Goal: Task Accomplishment & Management: Use online tool/utility

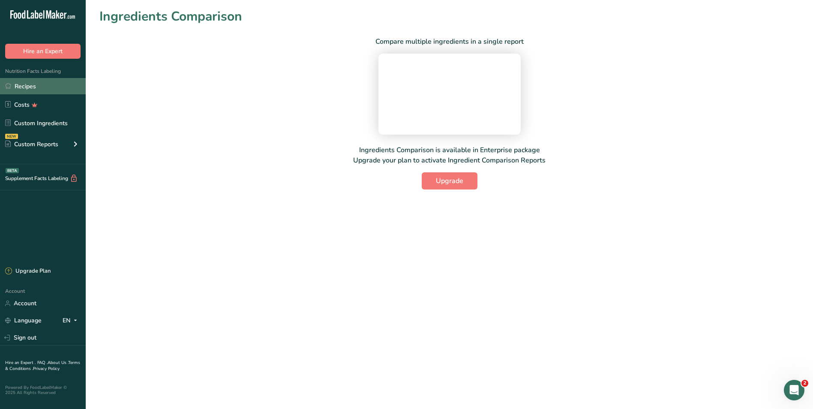
click at [47, 83] on link "Recipes" at bounding box center [43, 86] width 86 height 16
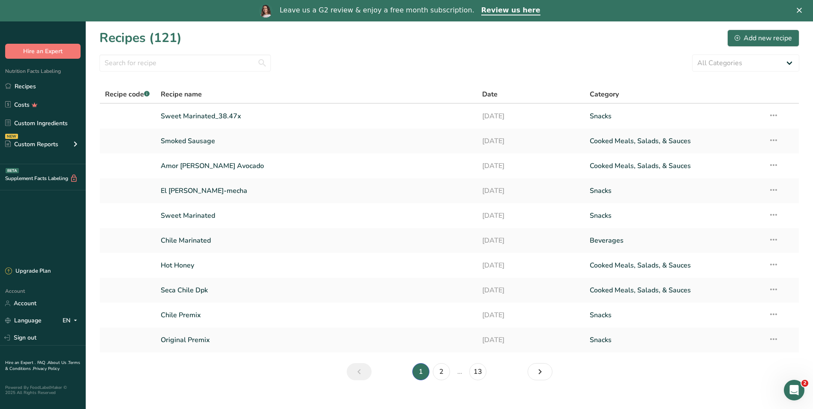
click at [802, 9] on polygon "Close" at bounding box center [799, 10] width 5 height 5
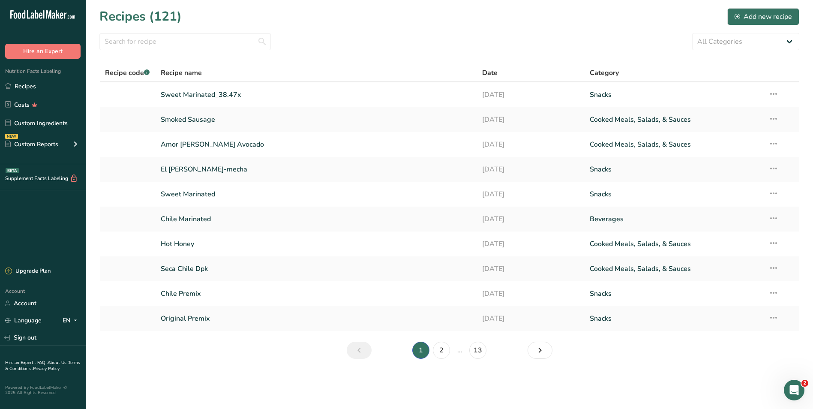
click at [720, 371] on section "Recipes (121) Add new recipe All Categories Baked Goods [GEOGRAPHIC_DATA] Confe…" at bounding box center [449, 186] width 727 height 372
click at [194, 318] on link "Original Premix" at bounding box center [317, 318] width 312 height 18
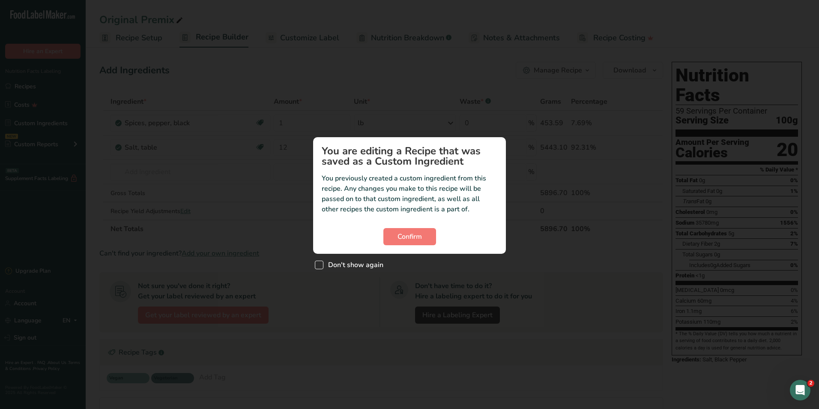
click at [321, 266] on span "Custom ingredient modal" at bounding box center [319, 265] width 9 height 9
click at [321, 266] on input "Don't show again" at bounding box center [318, 265] width 6 height 6
checkbox input "true"
click at [406, 231] on span "Confirm" at bounding box center [410, 236] width 24 height 10
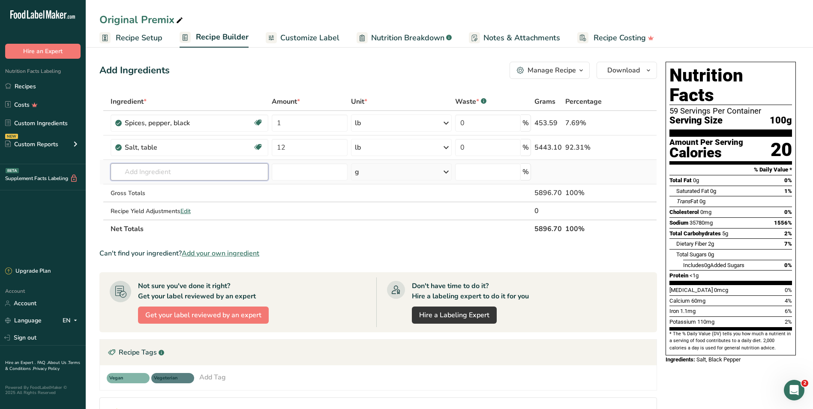
click at [216, 174] on input "text" at bounding box center [190, 171] width 158 height 17
click at [381, 396] on section "Ingredient * Amount * Unit * Waste * .a-a{fill:#347362;}.b-a{fill:#fff;} Grams …" at bounding box center [378, 311] width 558 height 436
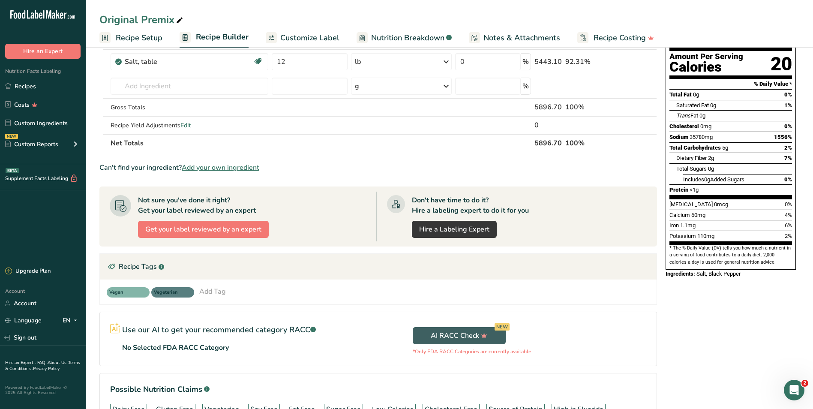
click at [697, 343] on div "Nutrition Facts 59 Servings Per Container Serving Size 100g Amount Per Serving …" at bounding box center [730, 215] width 137 height 484
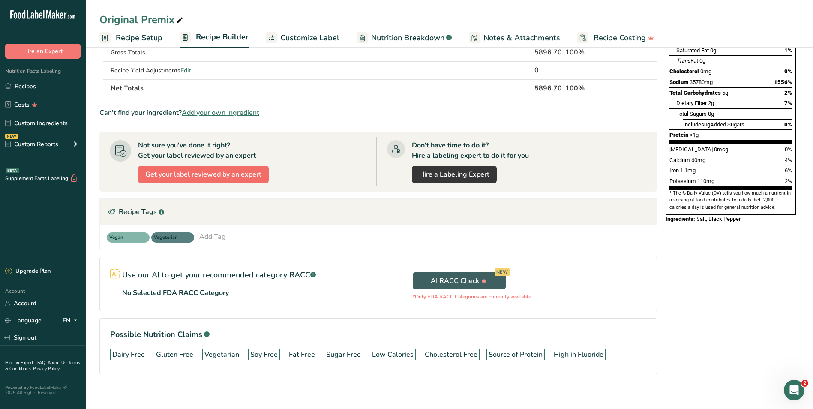
scroll to position [147, 0]
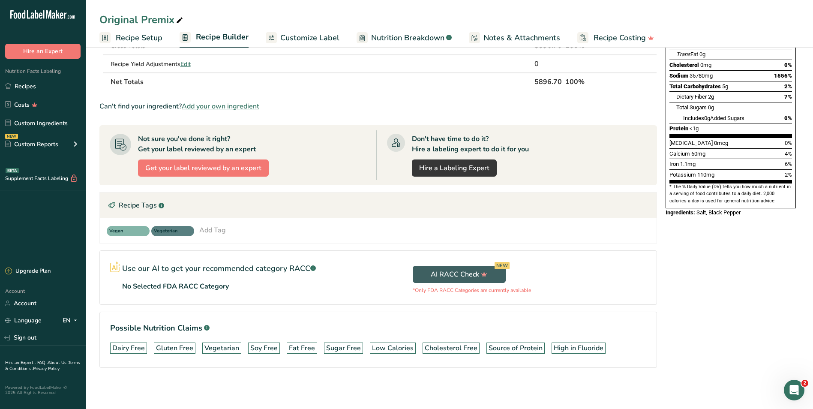
click at [474, 380] on section "Ingredient * Amount * Unit * Waste * .a-a{fill:#347362;}.b-a{fill:#fff;} Grams …" at bounding box center [378, 164] width 558 height 436
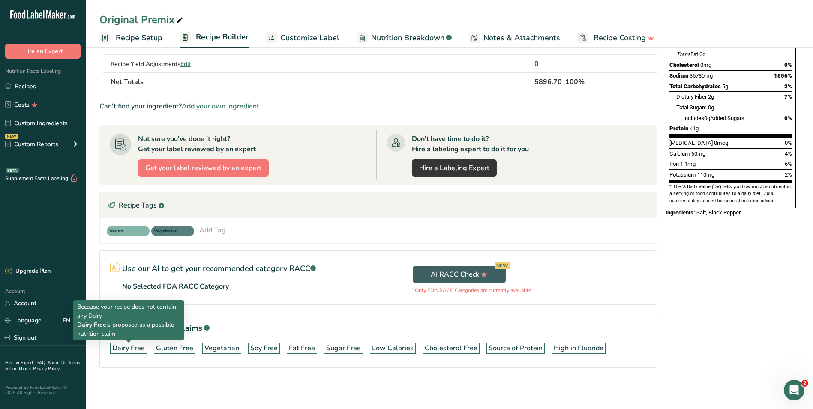
click at [126, 350] on div "Dairy Free" at bounding box center [128, 348] width 33 height 10
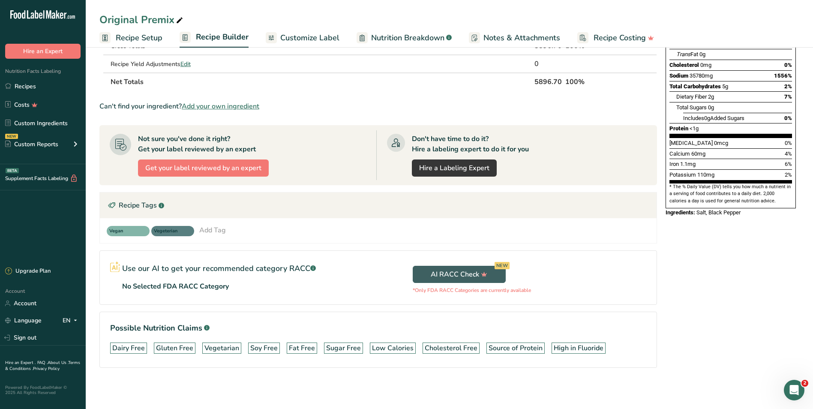
click at [424, 391] on div "Add Ingredients Manage Recipe Delete Recipe Duplicate Recipe Scale Recipe Save …" at bounding box center [380, 153] width 563 height 484
click at [31, 89] on link "Recipes" at bounding box center [43, 86] width 86 height 16
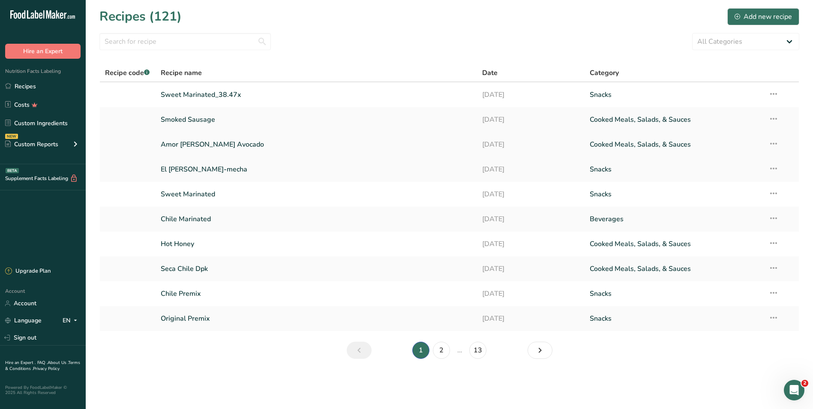
click at [242, 147] on link "Amor [PERSON_NAME] Avocado" at bounding box center [317, 144] width 312 height 18
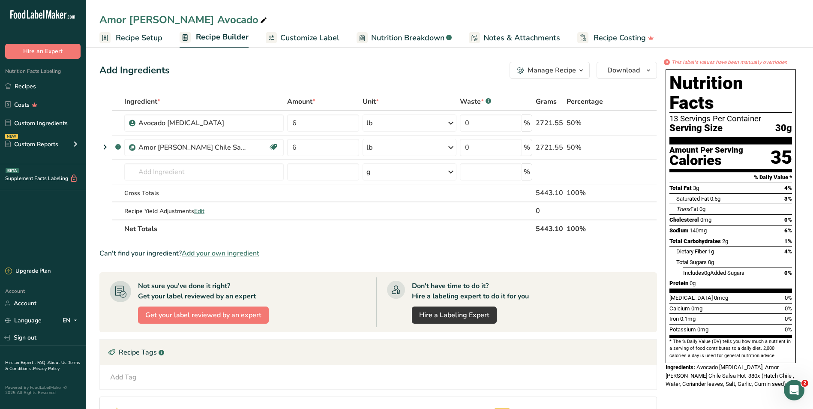
click at [358, 386] on div "Add Tag Standard Tags Custom Tags Source of Antioxidants [MEDICAL_DATA] Effect …" at bounding box center [378, 377] width 557 height 24
click at [440, 385] on div "Add Tag Standard Tags Custom Tags Source of Antioxidants [MEDICAL_DATA] Effect …" at bounding box center [378, 377] width 557 height 24
